Goal: Use online tool/utility: Utilize a website feature to perform a specific function

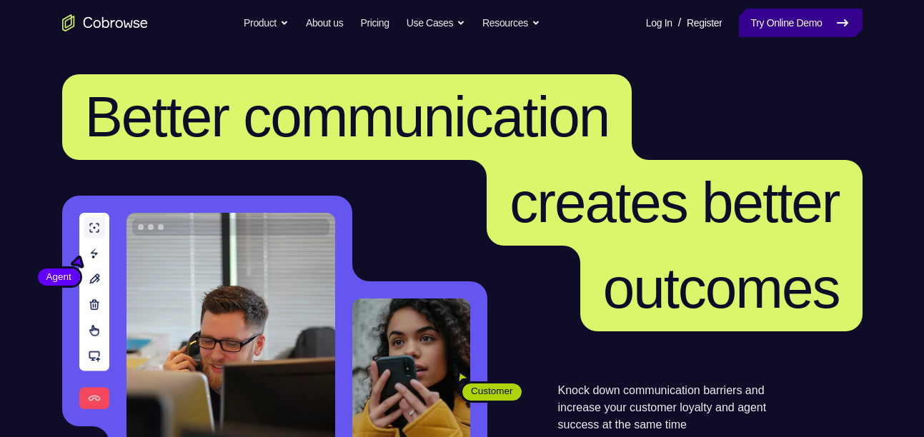
click at [779, 21] on link "Try Online Demo" at bounding box center [800, 23] width 123 height 29
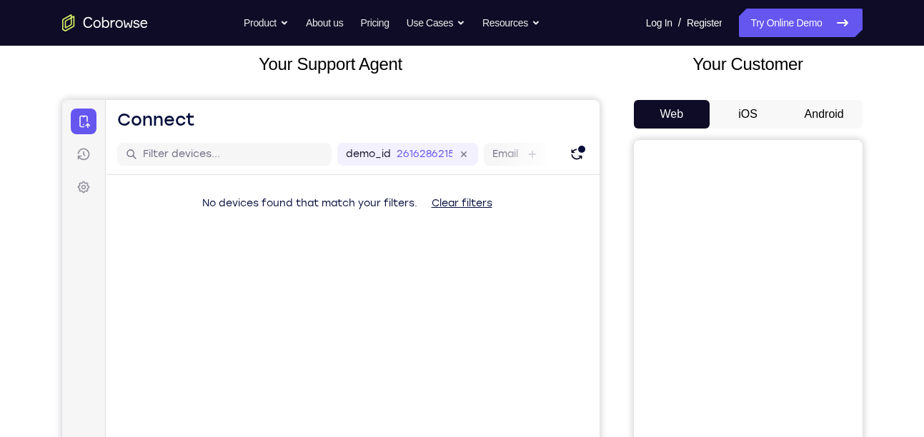
scroll to position [87, 0]
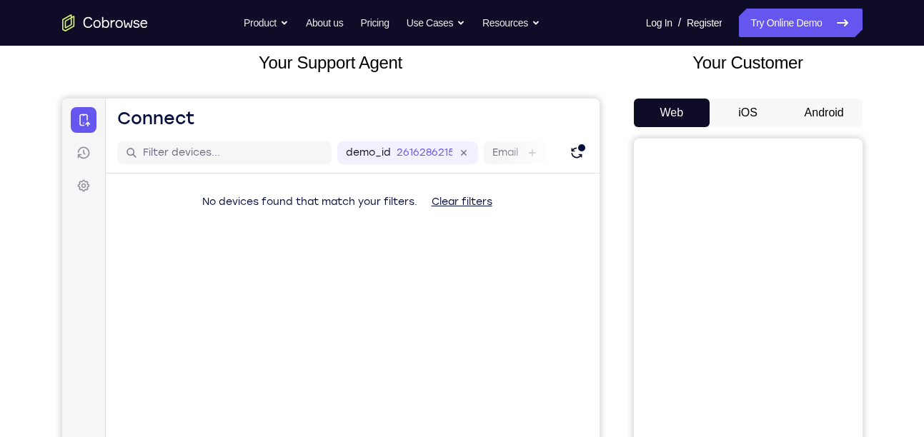
click at [825, 115] on button "Android" at bounding box center [824, 113] width 76 height 29
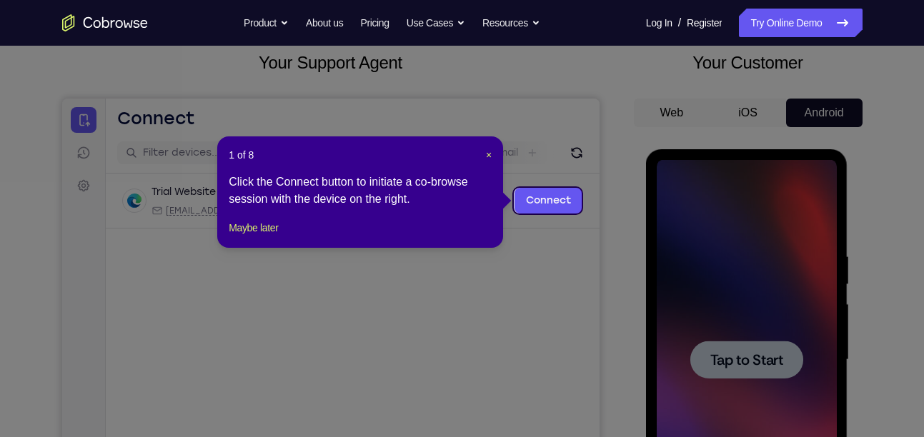
scroll to position [0, 0]
click at [492, 154] on span "×" at bounding box center [489, 154] width 6 height 11
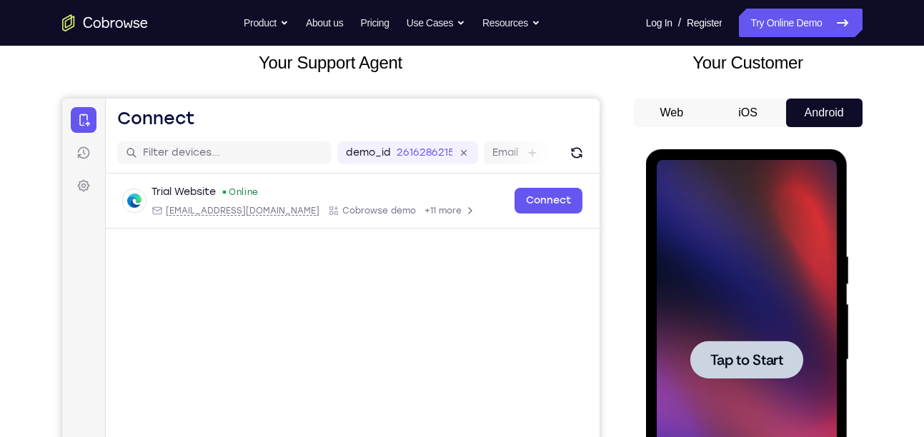
click at [725, 360] on span "Tap to Start" at bounding box center [746, 360] width 73 height 14
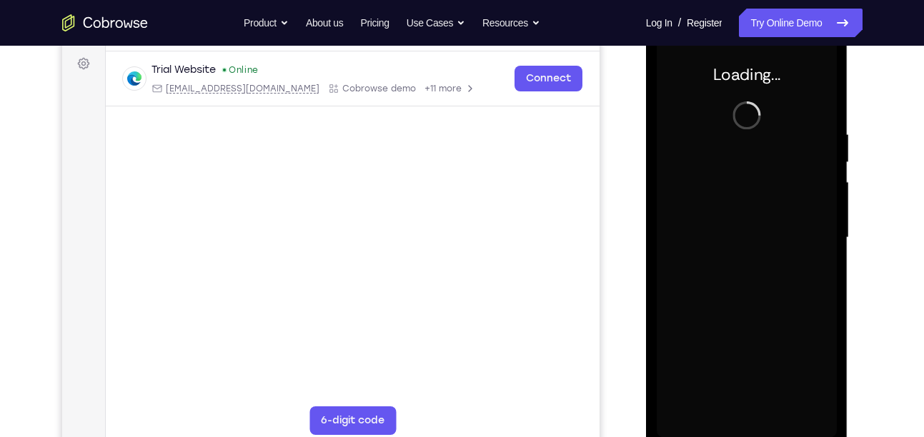
scroll to position [209, 0]
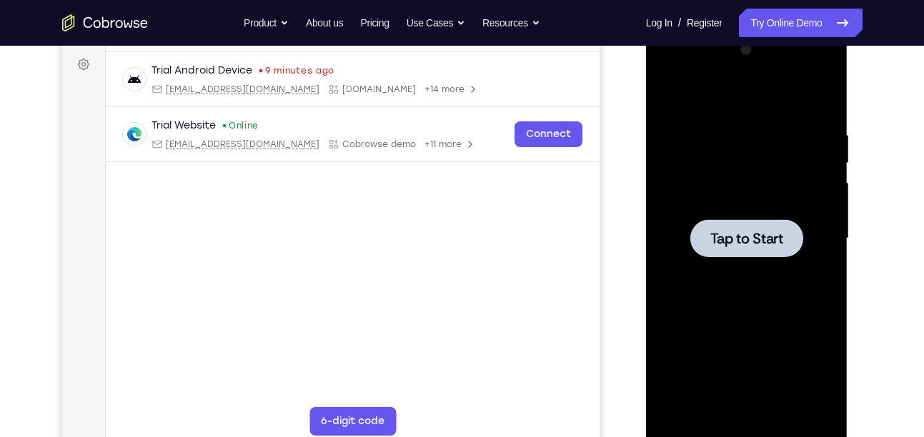
click at [704, 222] on div at bounding box center [746, 238] width 113 height 38
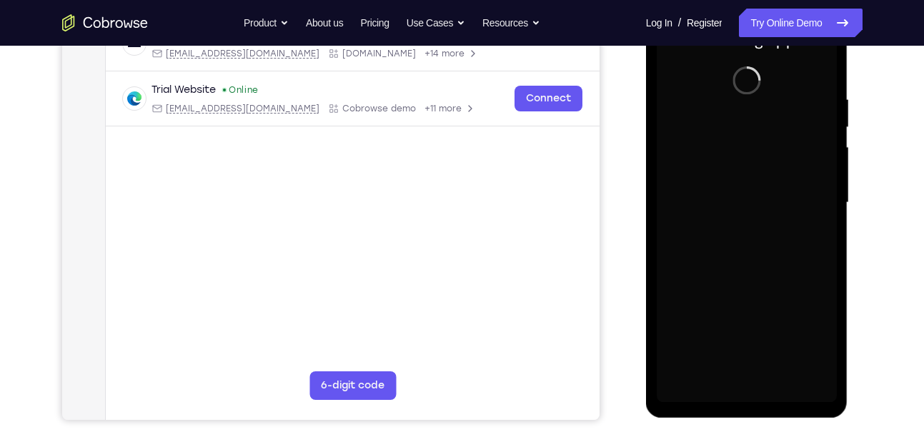
scroll to position [245, 0]
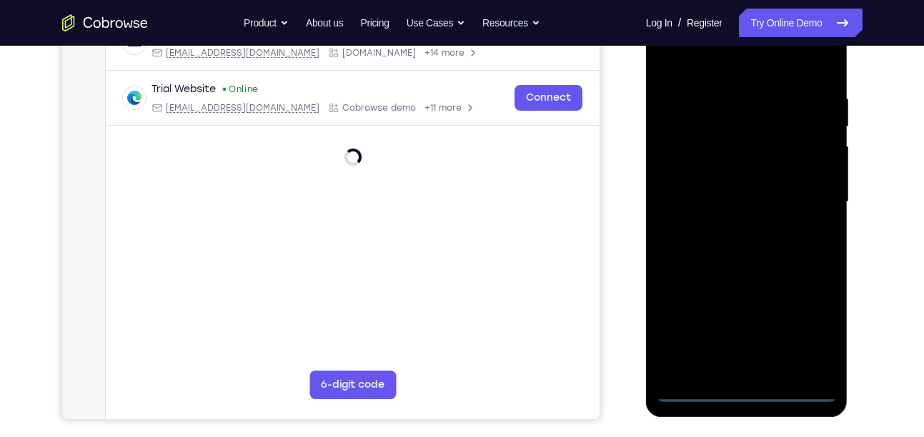
click at [739, 388] on div at bounding box center [747, 202] width 180 height 400
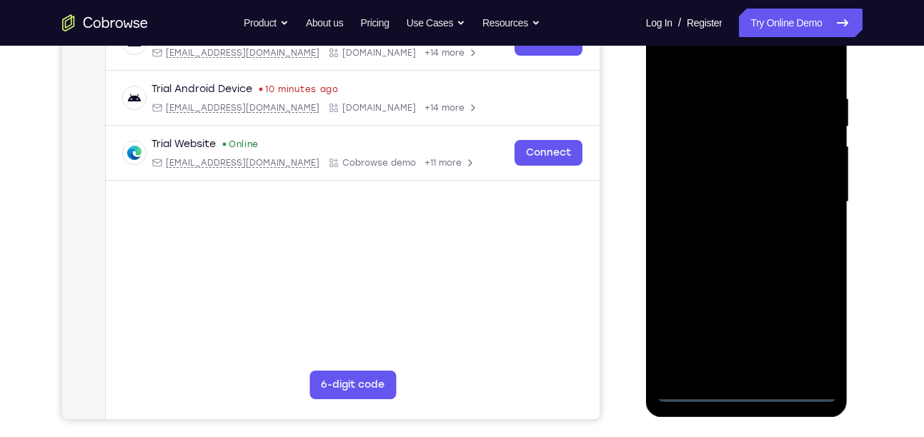
click at [804, 331] on div at bounding box center [747, 202] width 180 height 400
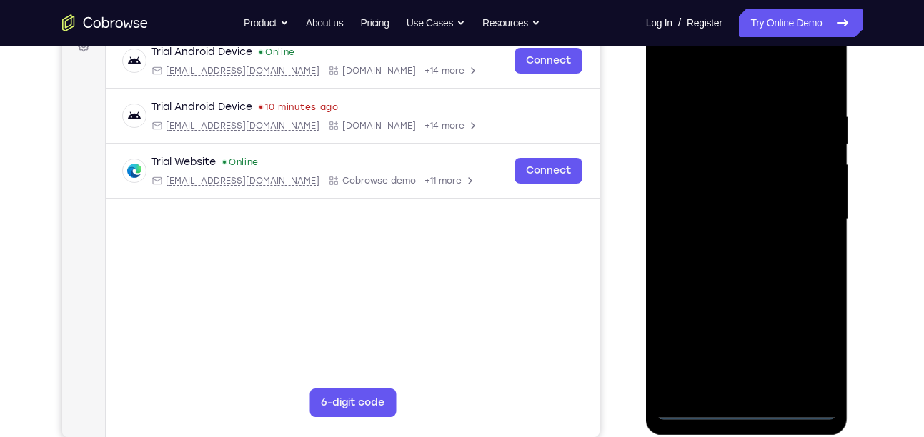
scroll to position [226, 0]
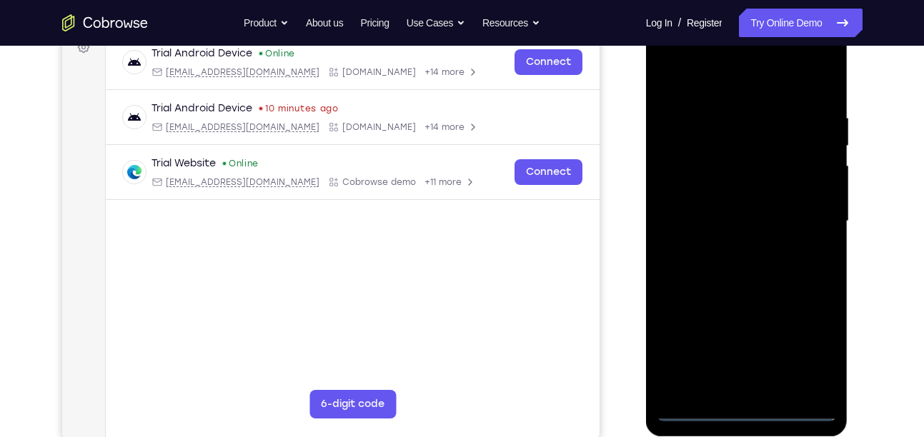
click at [699, 51] on div at bounding box center [747, 221] width 180 height 400
click at [805, 214] on div at bounding box center [747, 221] width 180 height 400
click at [722, 372] on div at bounding box center [747, 221] width 180 height 400
click at [734, 241] on div at bounding box center [747, 221] width 180 height 400
click at [730, 202] on div at bounding box center [747, 221] width 180 height 400
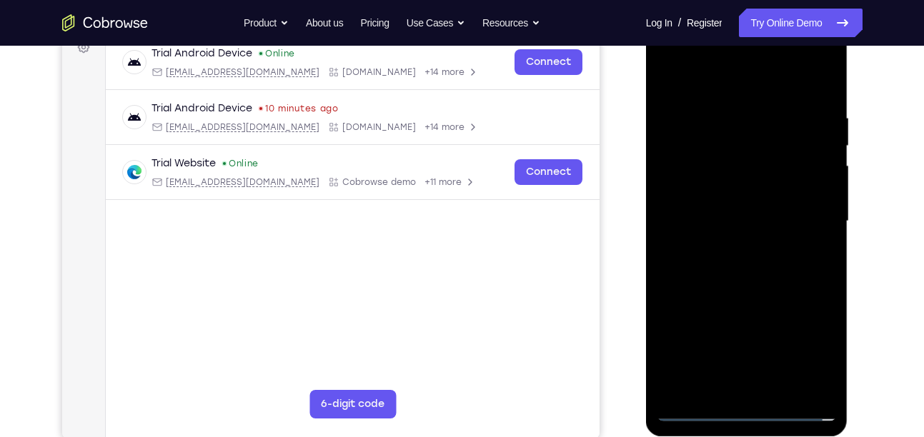
click at [729, 199] on div at bounding box center [747, 221] width 180 height 400
click at [689, 219] on div at bounding box center [747, 221] width 180 height 400
